Goal: Transaction & Acquisition: Purchase product/service

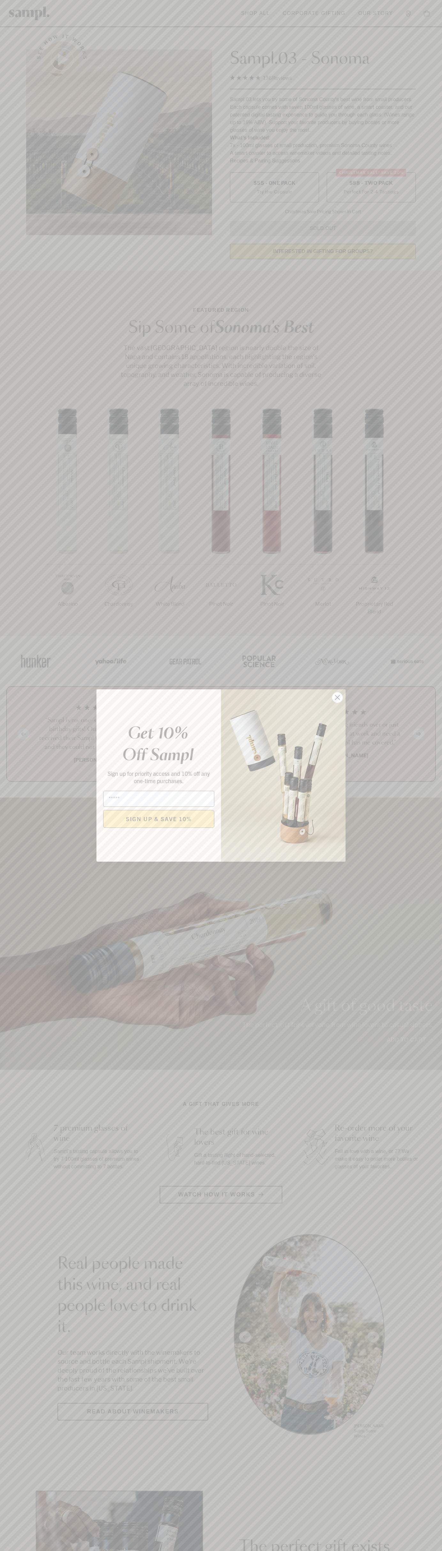
click at [337, 698] on icon "Close dialog" at bounding box center [337, 697] width 4 height 4
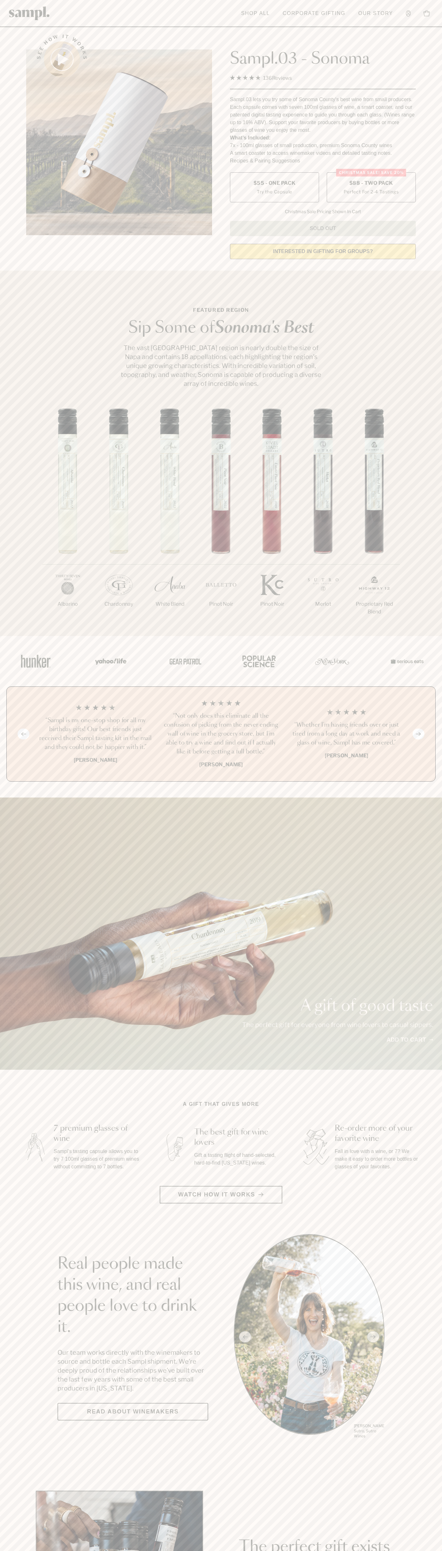
click at [371, 184] on span "$88 - Two Pack" at bounding box center [371, 183] width 44 height 7
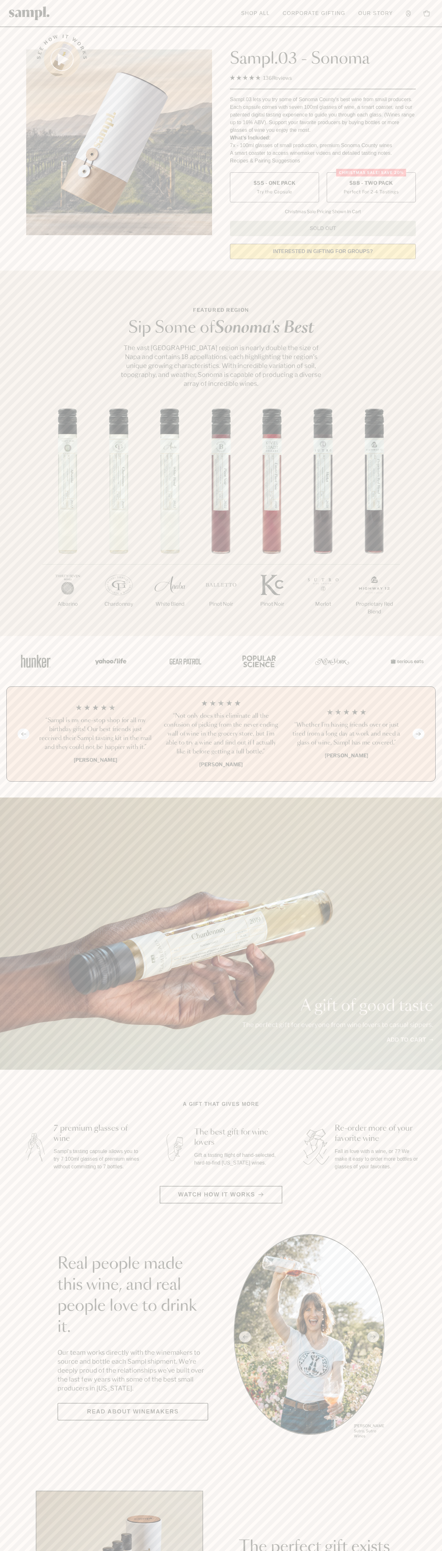
click at [95, 734] on h3 "“Sampl is my one-stop shop for all my birthday gifts! Our best friends just rec…" at bounding box center [95, 734] width 115 height 36
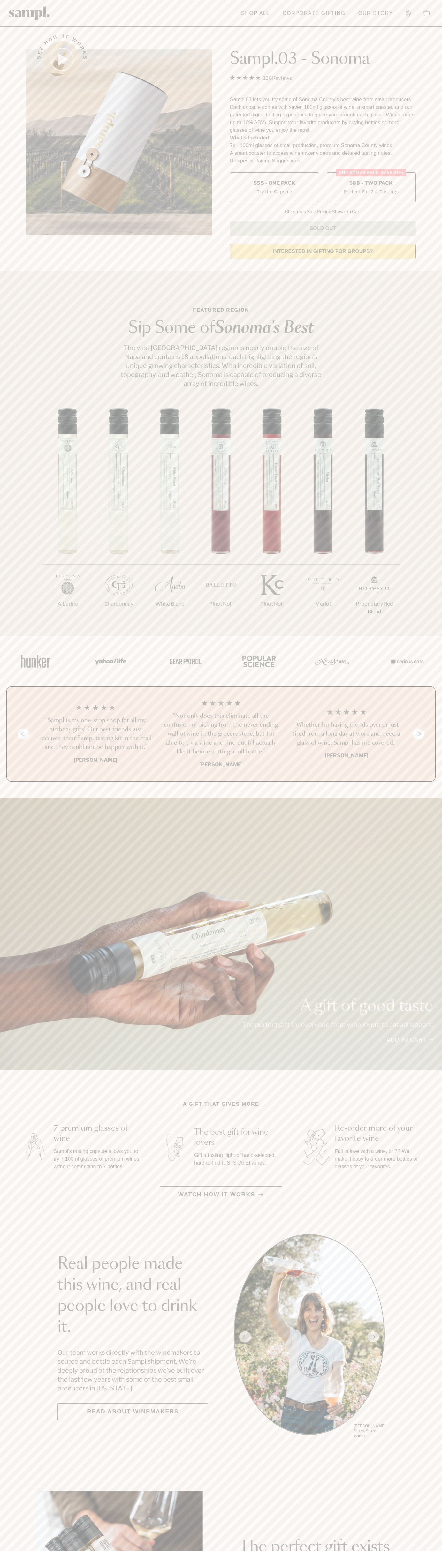
click at [243, 2] on header "Toggle navigation menu Shop All Corporate Gifting Our Story Account Story Shop …" at bounding box center [221, 13] width 442 height 27
click at [223, 1551] on html "Skip to main content Toggle navigation menu Shop All Corporate Gifting Our Stor…" at bounding box center [221, 1496] width 442 height 2993
click at [26, 72] on img at bounding box center [119, 142] width 186 height 186
click at [371, 188] on label "Christmas SALE! Save 20% $88 - Two Pack Perfect For 2-4 Tastings" at bounding box center [371, 187] width 89 height 30
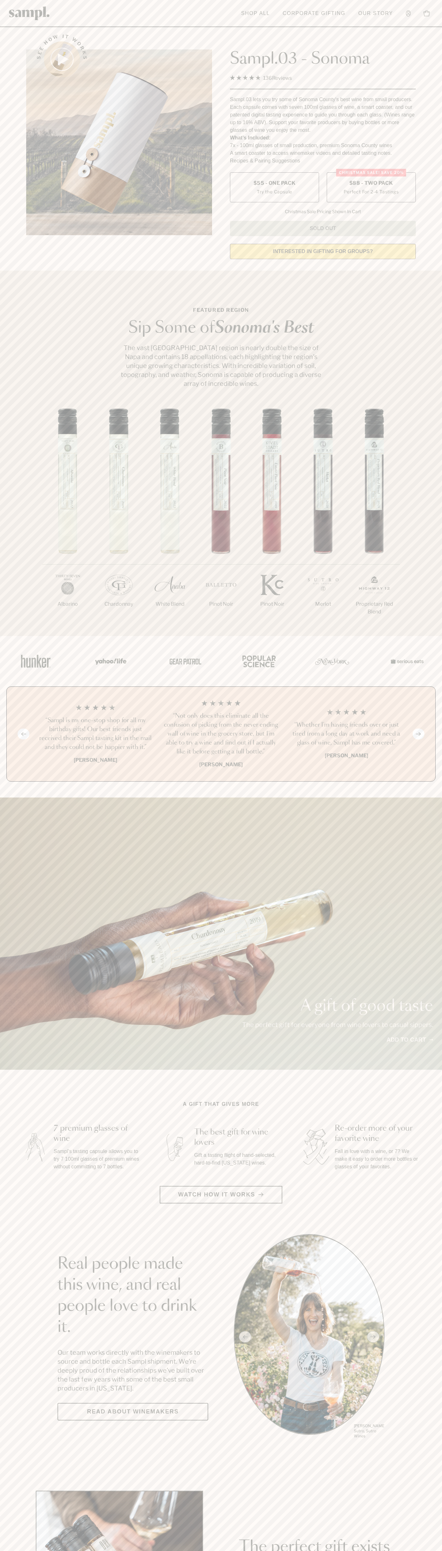
click at [95, 734] on h3 "“Sampl is my one-stop shop for all my birthday gifts! Our best friends just rec…" at bounding box center [95, 734] width 115 height 36
